Goal: Browse casually: Explore the website without a specific task or goal

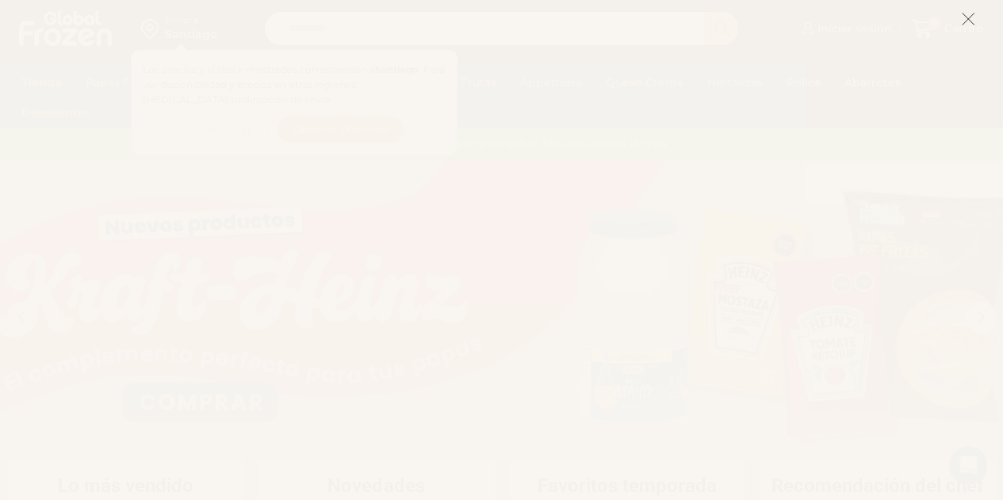
click at [970, 21] on icon at bounding box center [968, 19] width 14 height 14
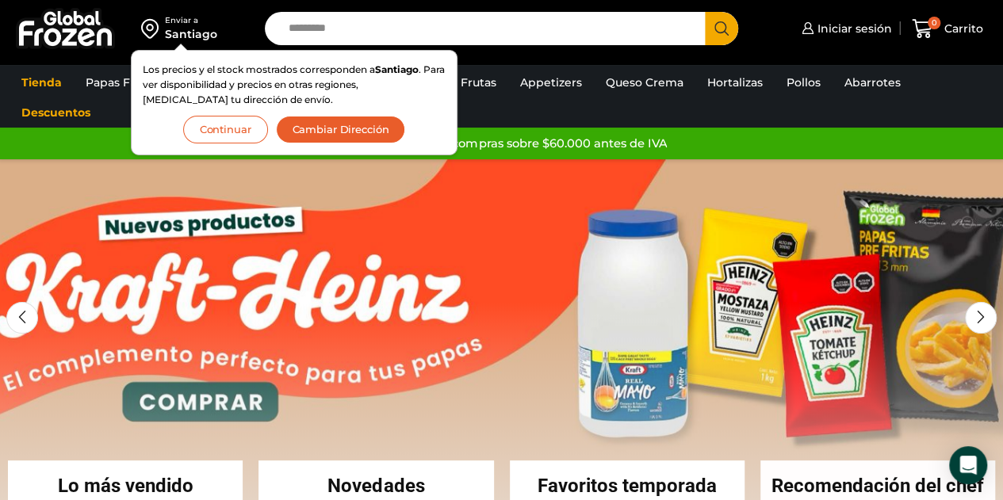
click at [234, 118] on button "Continuar" at bounding box center [225, 130] width 85 height 28
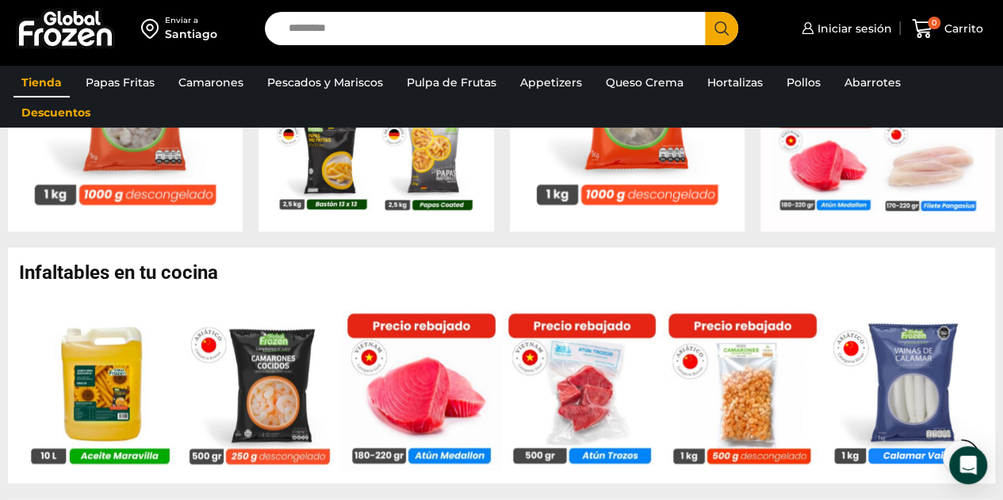
scroll to position [805, 0]
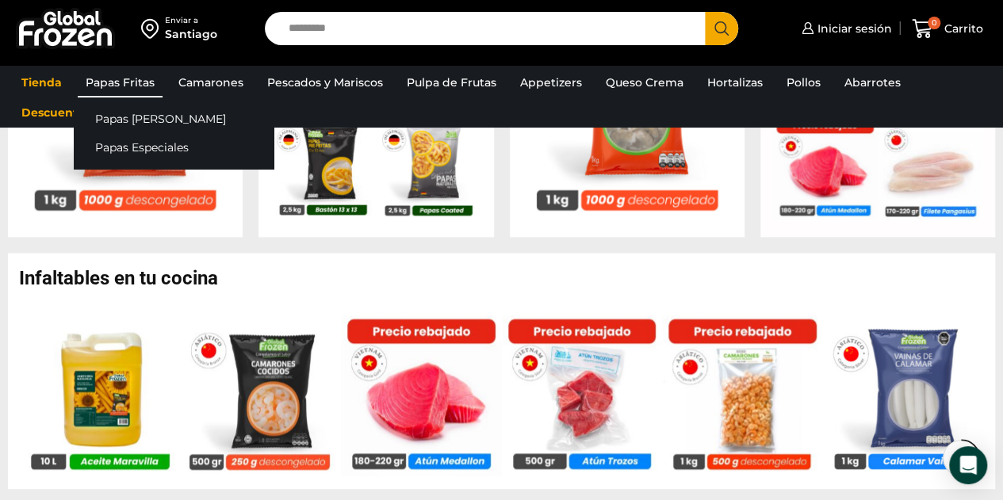
click at [130, 92] on link "Papas Fritas" at bounding box center [120, 82] width 85 height 30
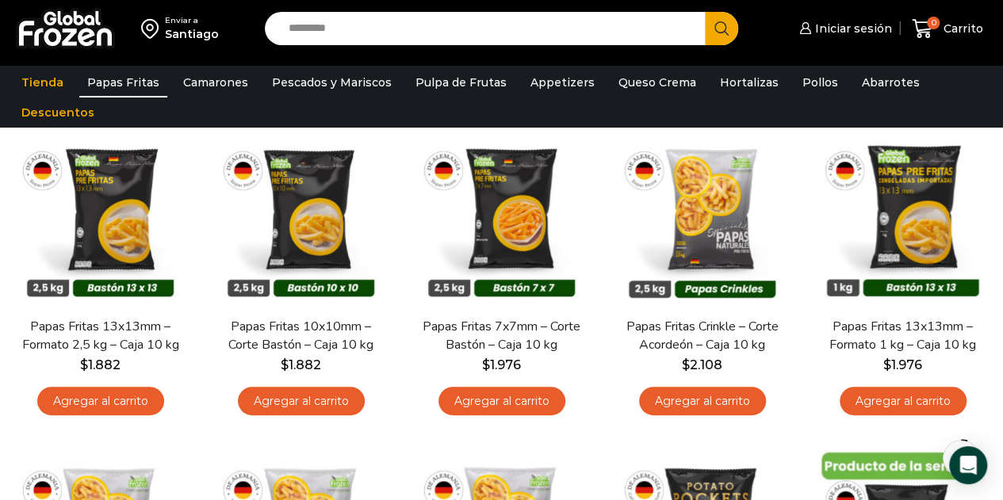
scroll to position [10, 0]
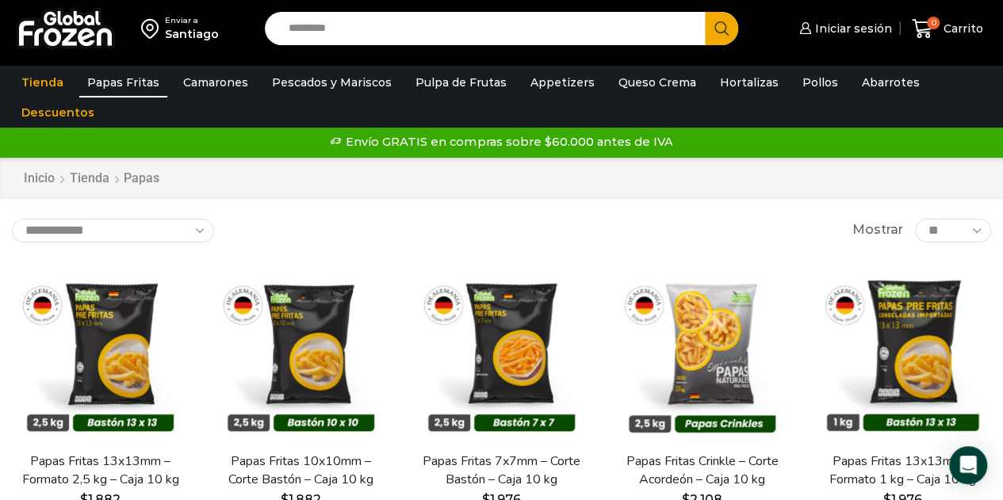
click at [39, 49] on div at bounding box center [65, 28] width 99 height 57
click at [61, 37] on img at bounding box center [65, 28] width 99 height 41
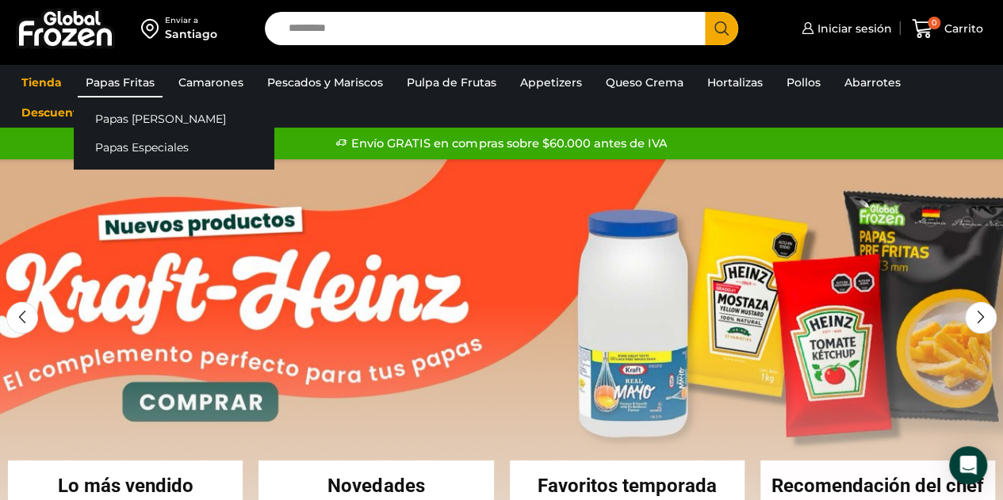
click at [136, 79] on link "Papas Fritas" at bounding box center [120, 82] width 85 height 30
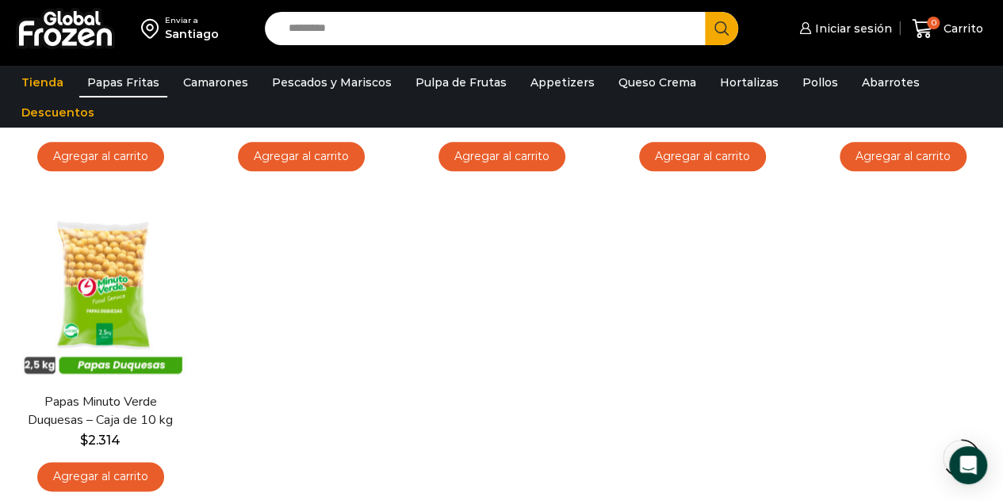
scroll to position [767, 0]
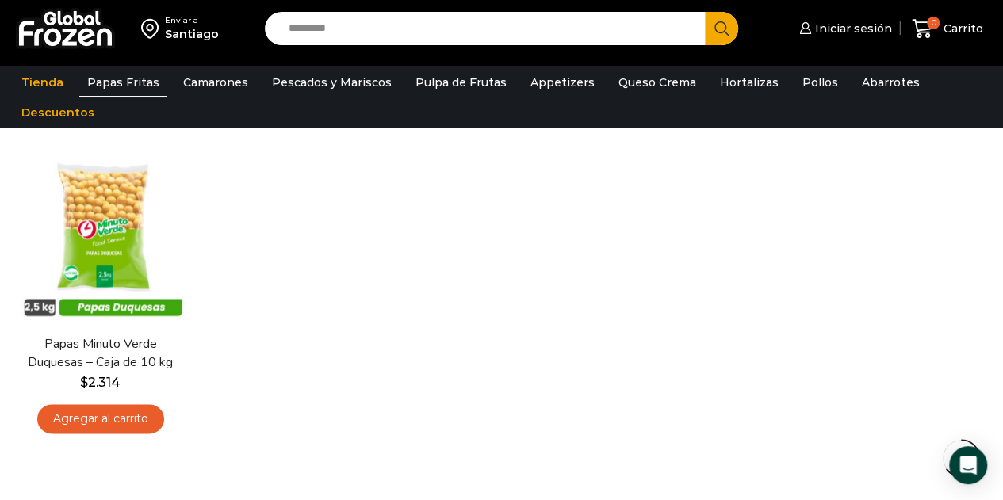
click at [94, 36] on img at bounding box center [65, 28] width 99 height 41
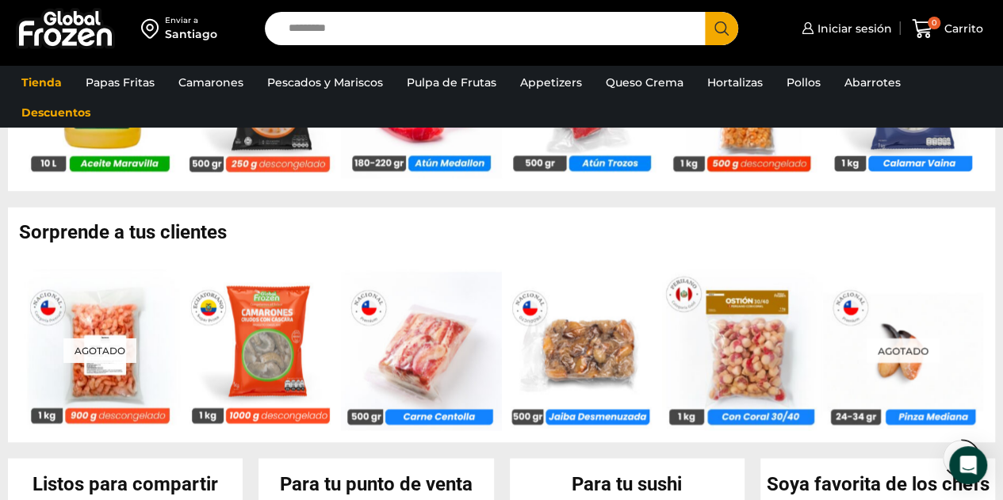
scroll to position [1104, 0]
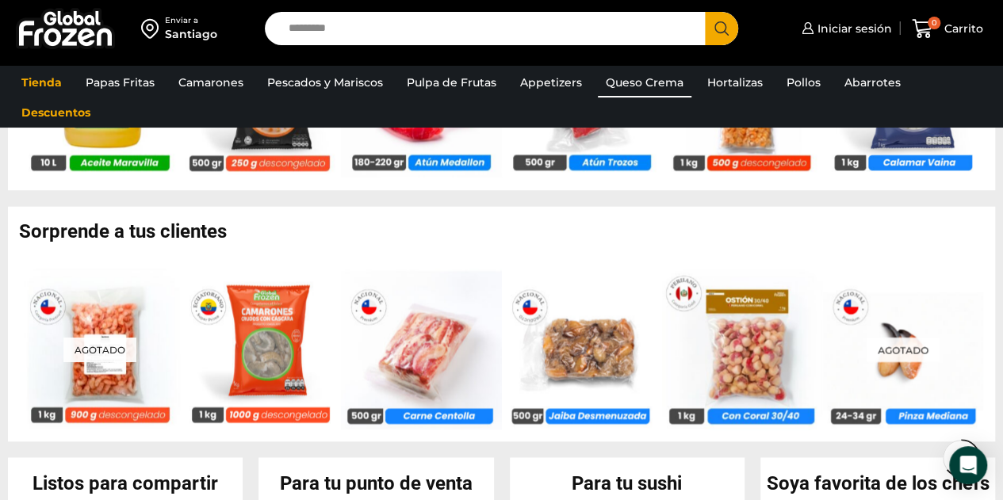
click at [623, 82] on link "Queso Crema" at bounding box center [645, 82] width 94 height 30
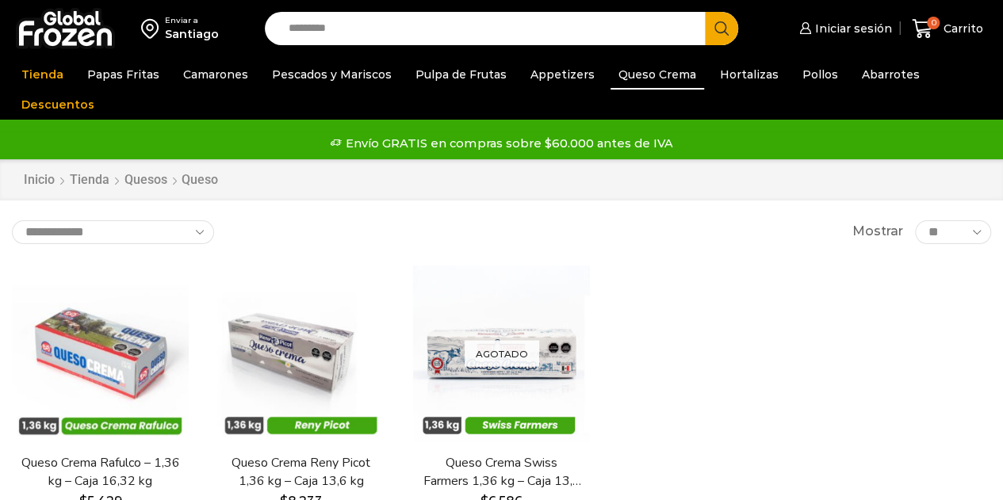
click at [623, 82] on link "Queso Crema" at bounding box center [657, 74] width 94 height 30
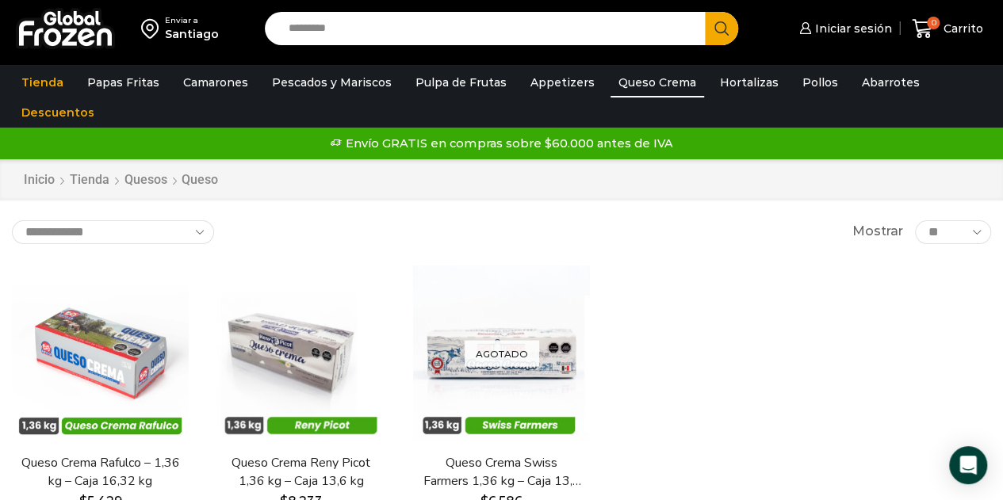
click at [69, 43] on img at bounding box center [65, 28] width 99 height 41
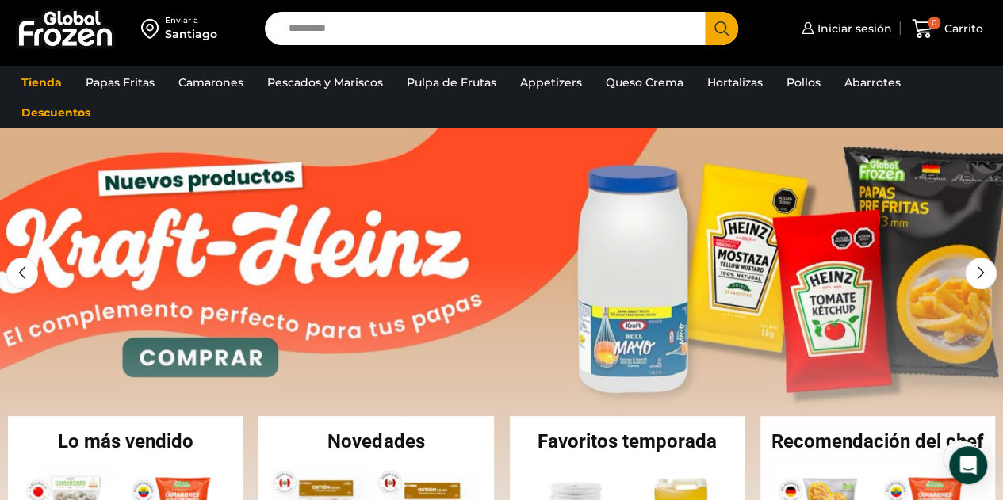
scroll to position [36, 0]
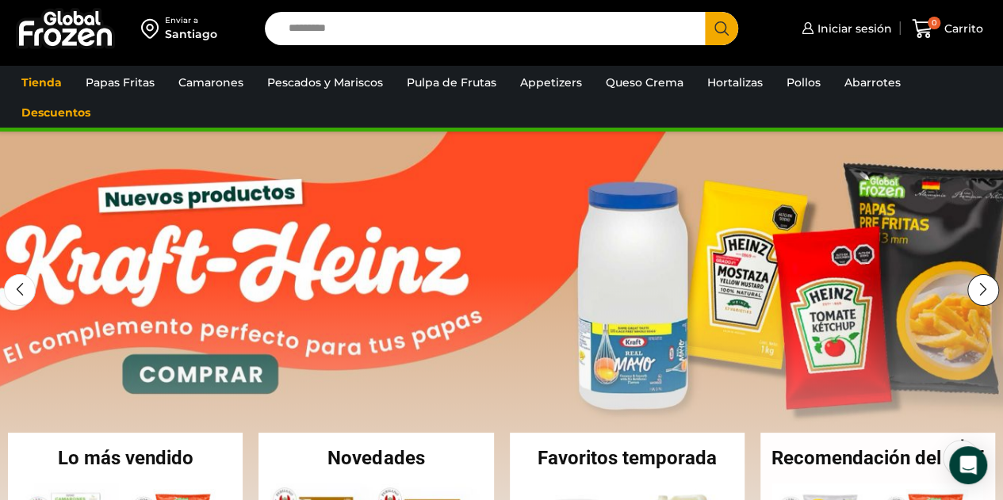
click at [981, 298] on div "Next slide" at bounding box center [983, 290] width 32 height 32
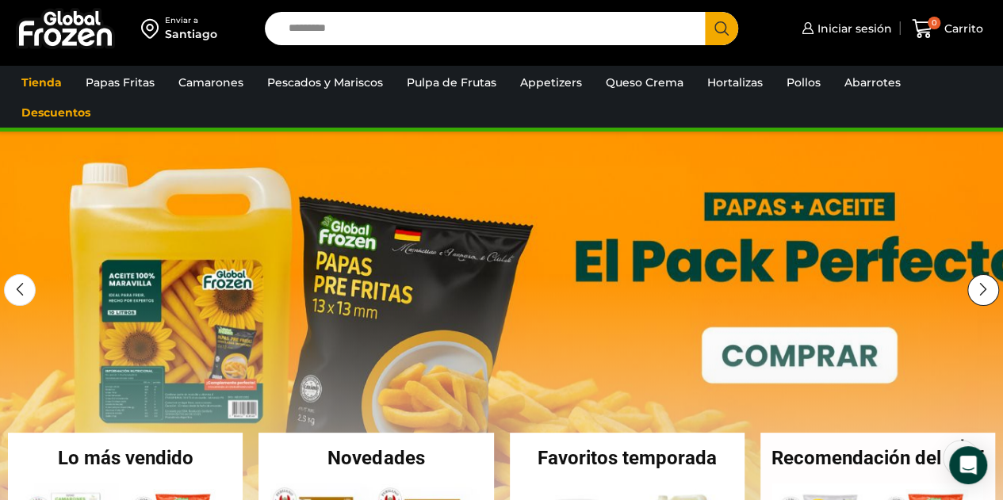
click at [981, 292] on div "Next slide" at bounding box center [983, 290] width 32 height 32
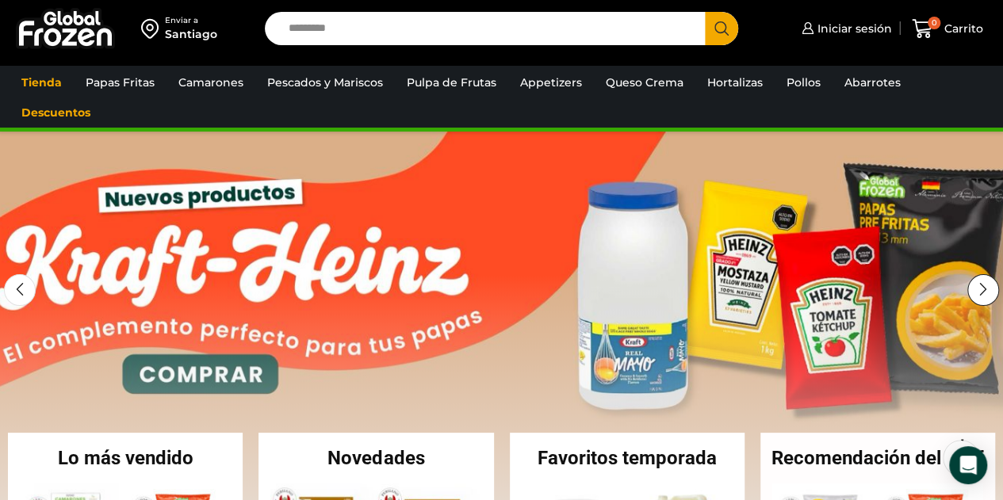
click at [981, 292] on div "Next slide" at bounding box center [983, 290] width 32 height 32
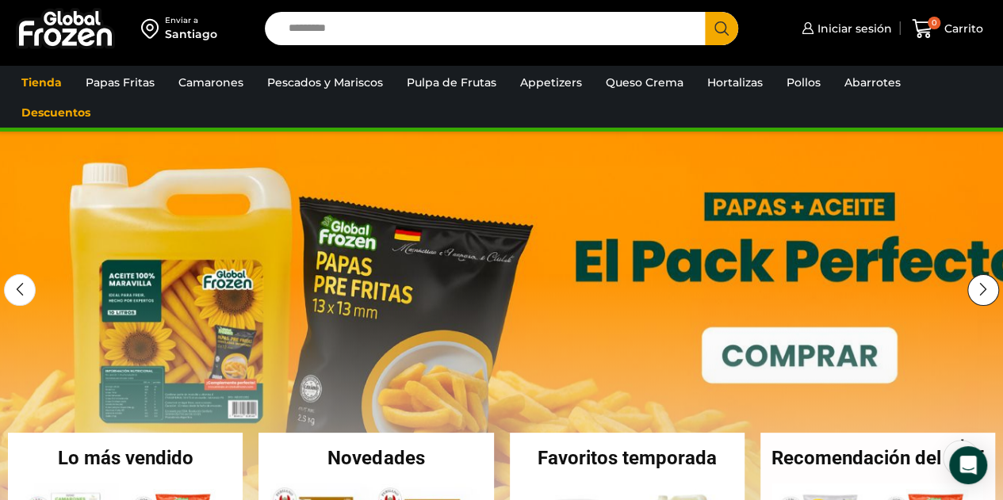
click at [981, 292] on div "Next slide" at bounding box center [983, 290] width 32 height 32
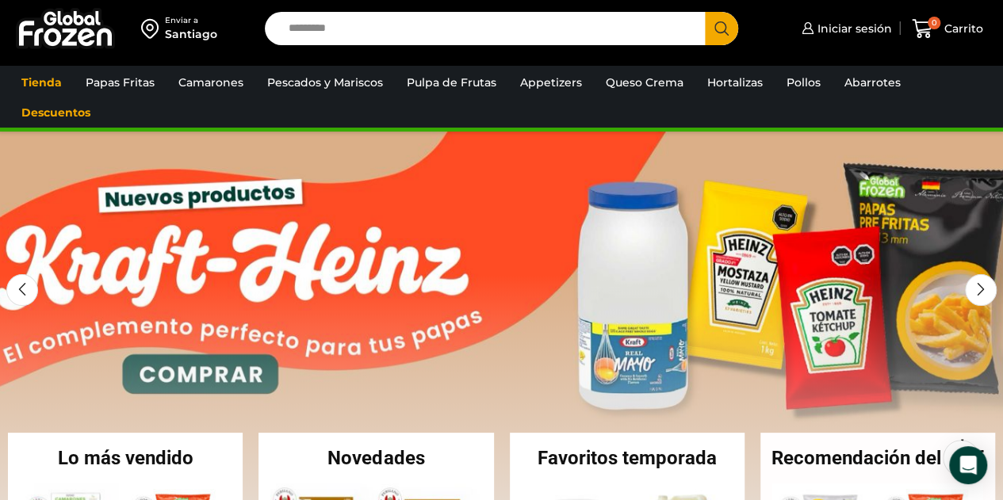
click at [92, 39] on img at bounding box center [65, 28] width 99 height 41
